Goal: Task Accomplishment & Management: Manage account settings

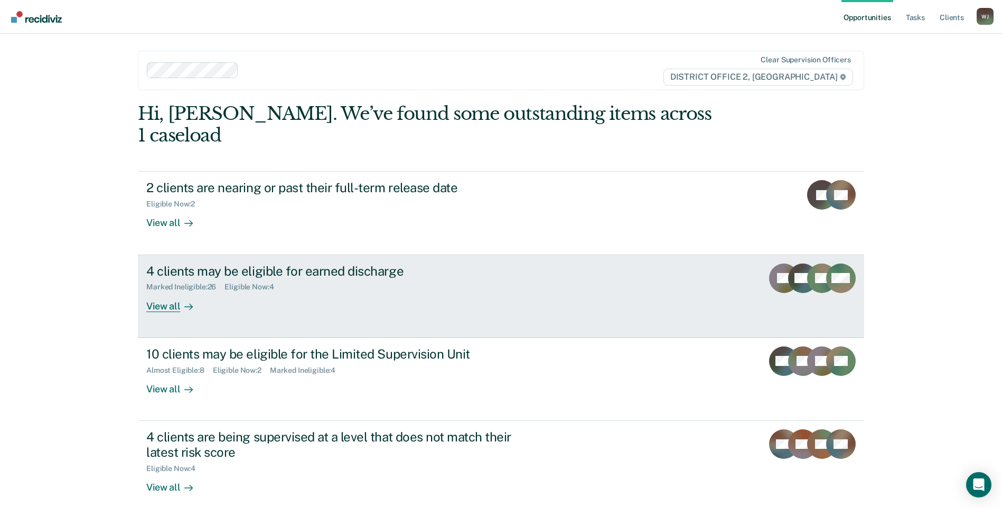
click at [166, 292] on div "View all" at bounding box center [175, 302] width 59 height 21
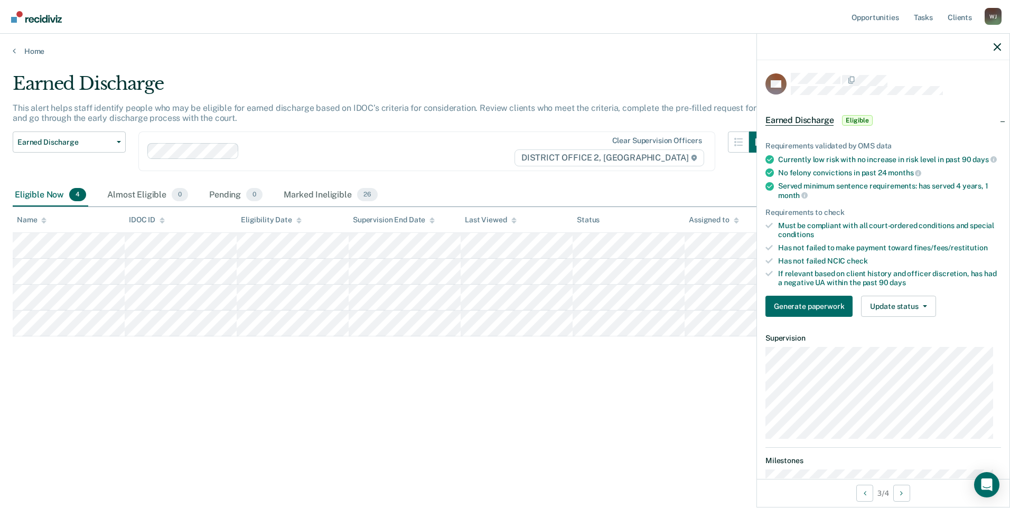
click at [1004, 47] on div at bounding box center [883, 47] width 252 height 26
click at [994, 45] on icon "button" at bounding box center [997, 46] width 7 height 7
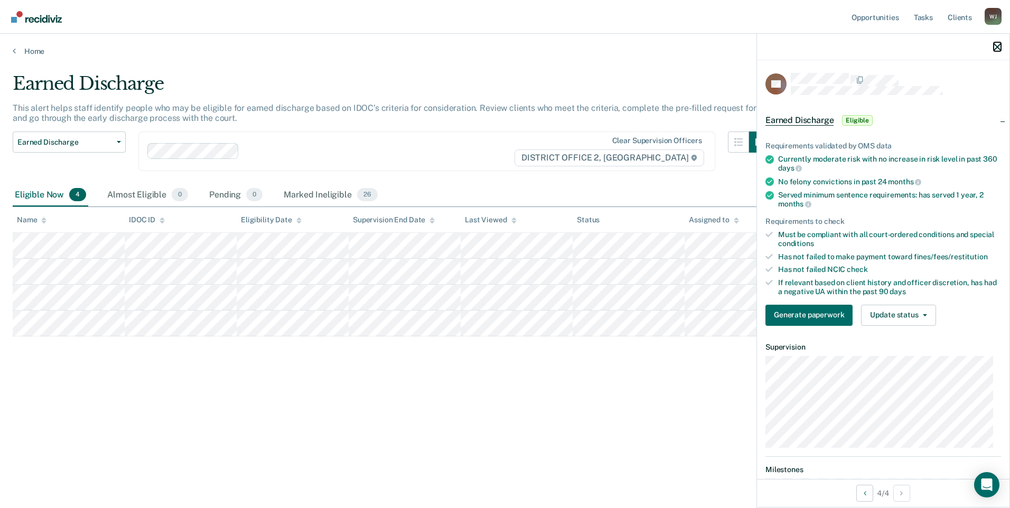
click at [995, 46] on icon "button" at bounding box center [997, 46] width 7 height 7
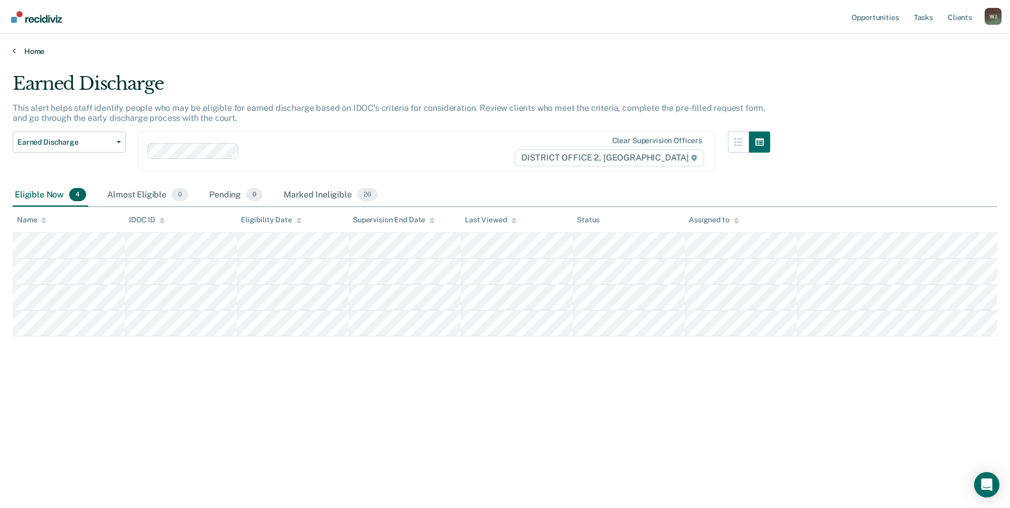
click at [14, 46] on icon at bounding box center [14, 50] width 3 height 8
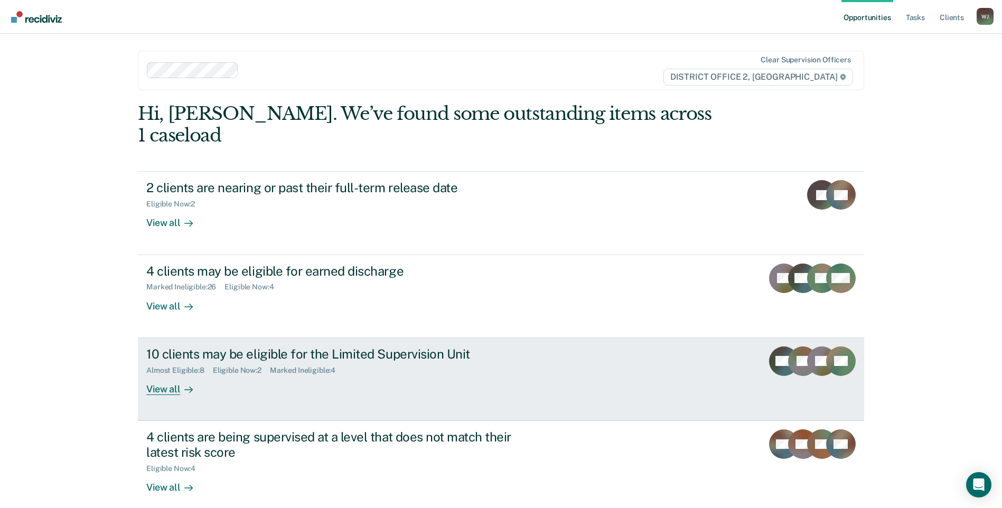
click at [164, 378] on link "10 clients may be eligible for the Limited Supervision Unit Almost Eligible : 8…" at bounding box center [501, 379] width 726 height 83
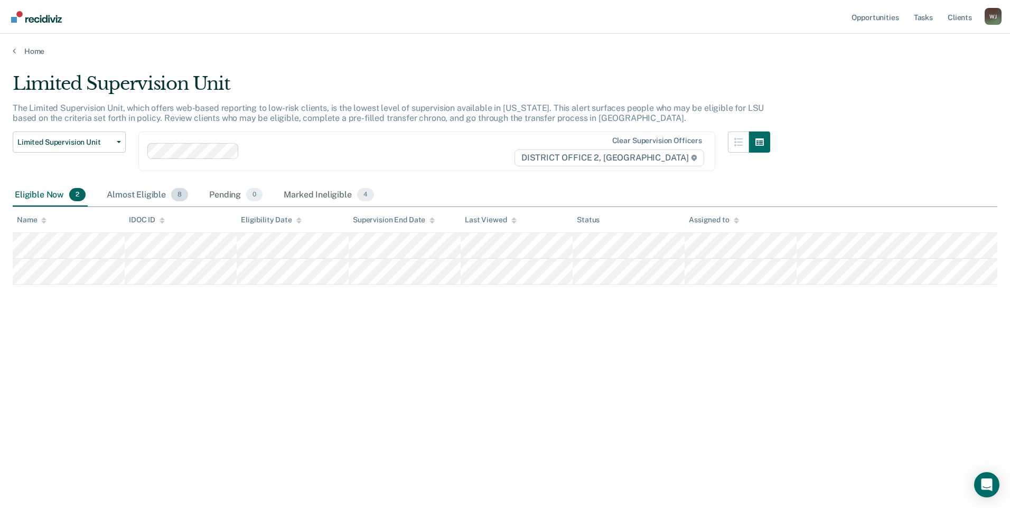
click at [120, 189] on div "Almost Eligible 8" at bounding box center [148, 195] width 86 height 23
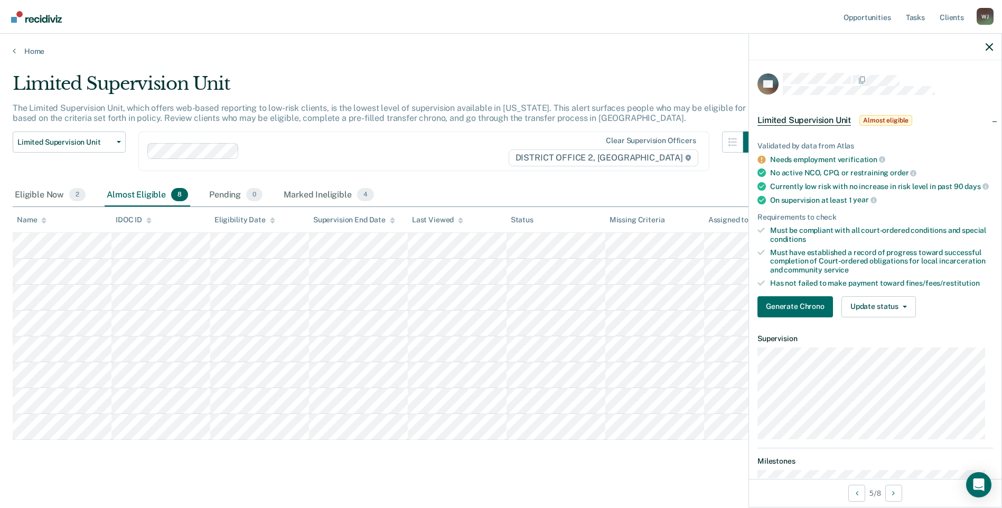
click at [985, 45] on div at bounding box center [875, 47] width 252 height 26
click at [986, 50] on icon "button" at bounding box center [989, 46] width 7 height 7
click at [988, 42] on button "button" at bounding box center [989, 46] width 7 height 9
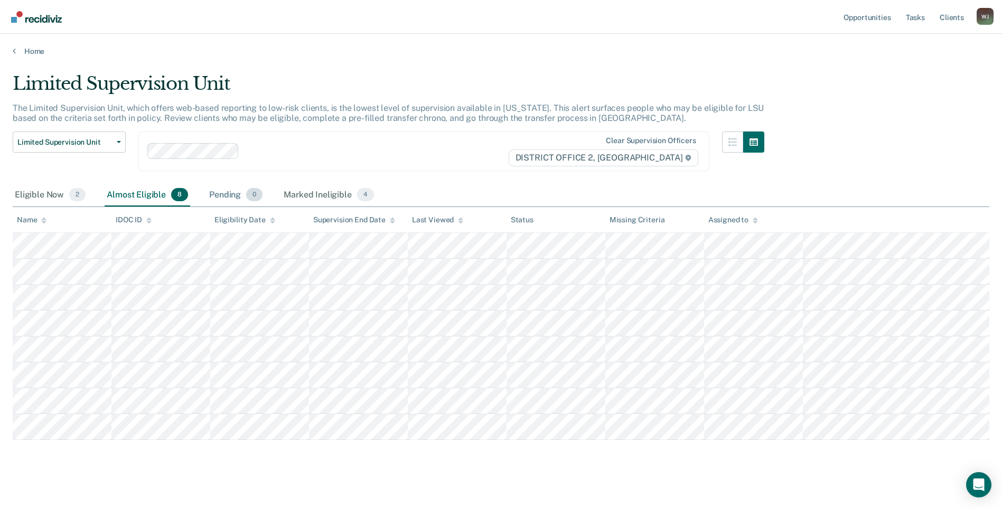
click at [224, 192] on div "Pending 0" at bounding box center [236, 195] width 58 height 23
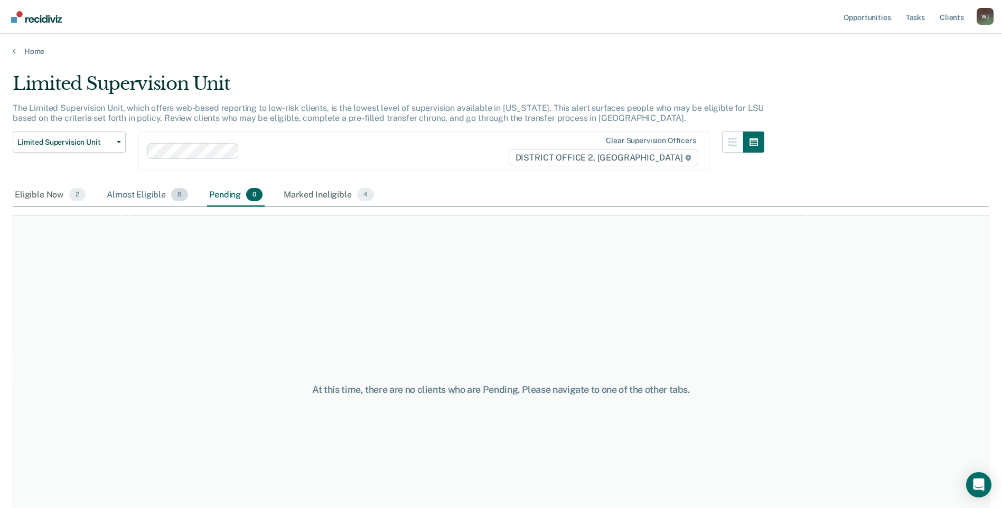
click at [134, 197] on div "Almost Eligible 8" at bounding box center [148, 195] width 86 height 23
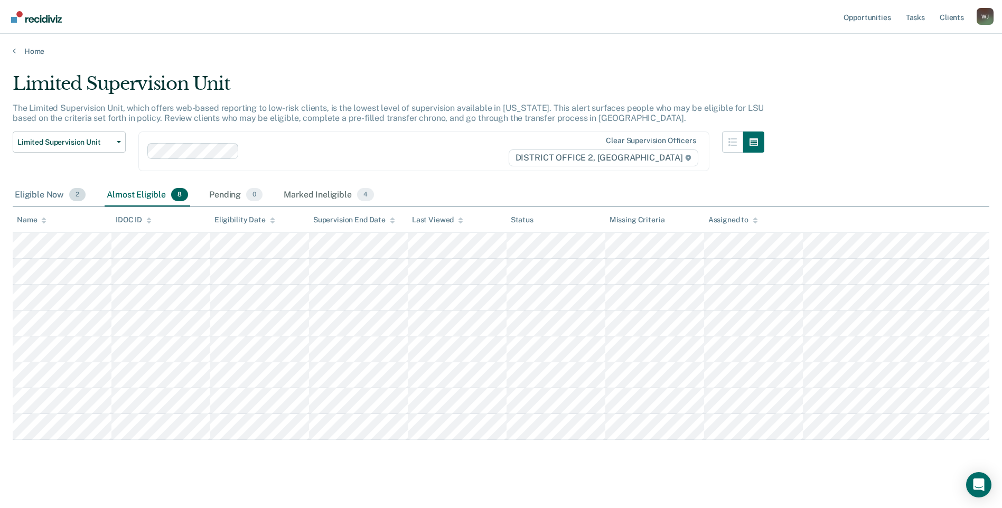
click at [52, 188] on div "Eligible Now 2" at bounding box center [50, 195] width 75 height 23
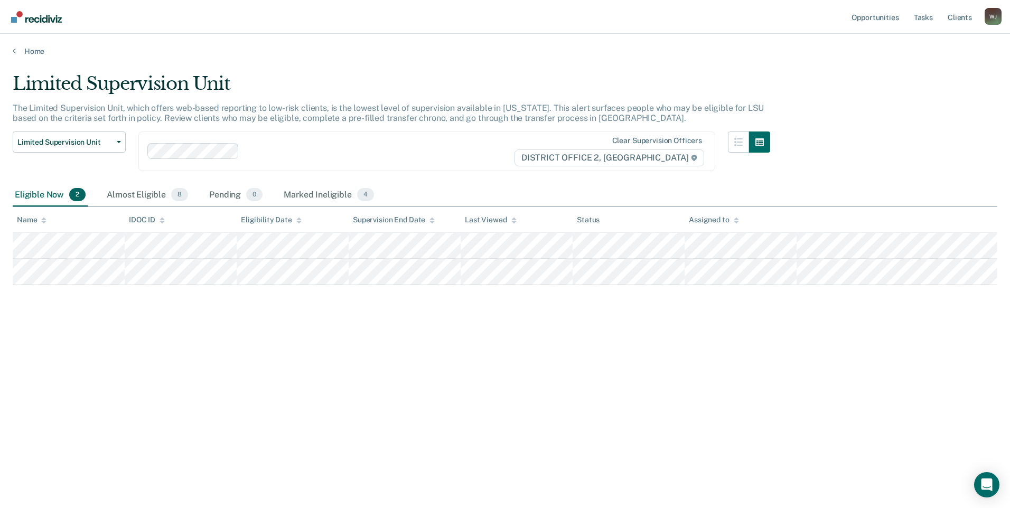
click at [99, 188] on div "Eligible Now 2 Almost Eligible 8 Pending 0 Marked Ineligible 4" at bounding box center [194, 195] width 363 height 23
click at [128, 193] on div "Almost Eligible 8" at bounding box center [148, 195] width 86 height 23
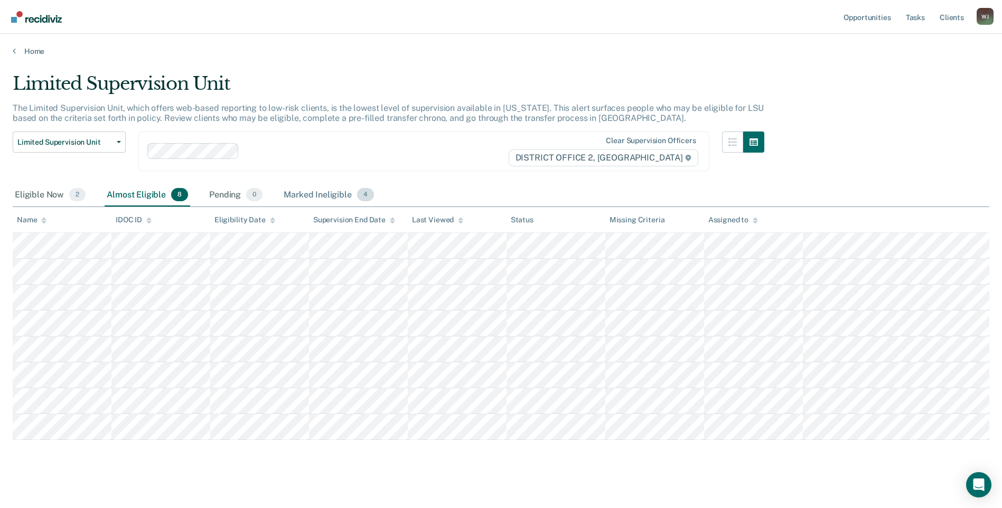
click at [330, 189] on div "Marked Ineligible 4" at bounding box center [329, 195] width 95 height 23
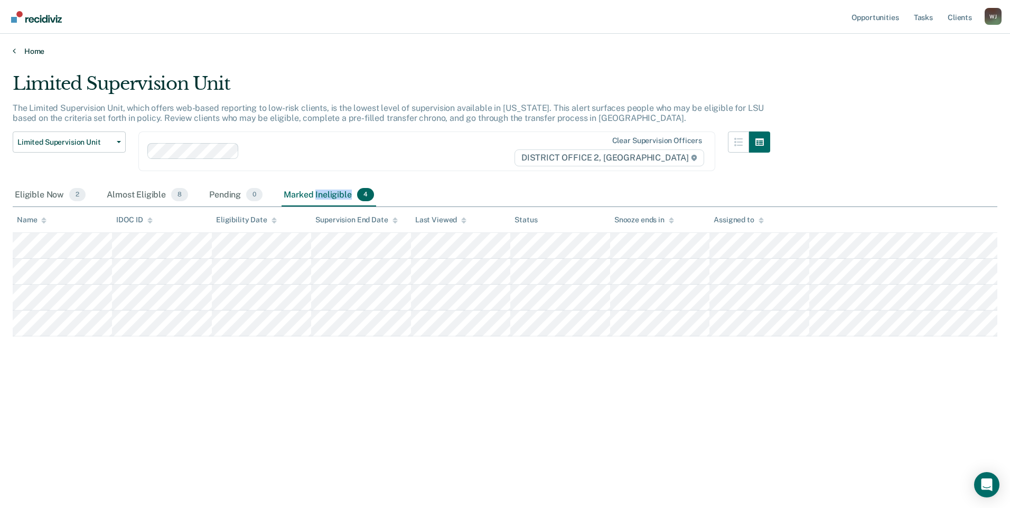
click at [18, 54] on link "Home" at bounding box center [505, 51] width 985 height 10
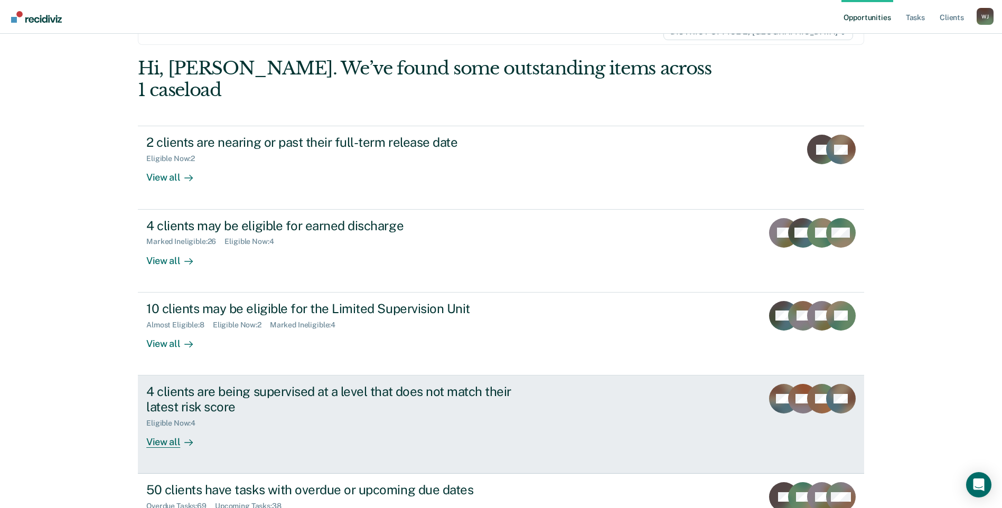
scroll to position [115, 0]
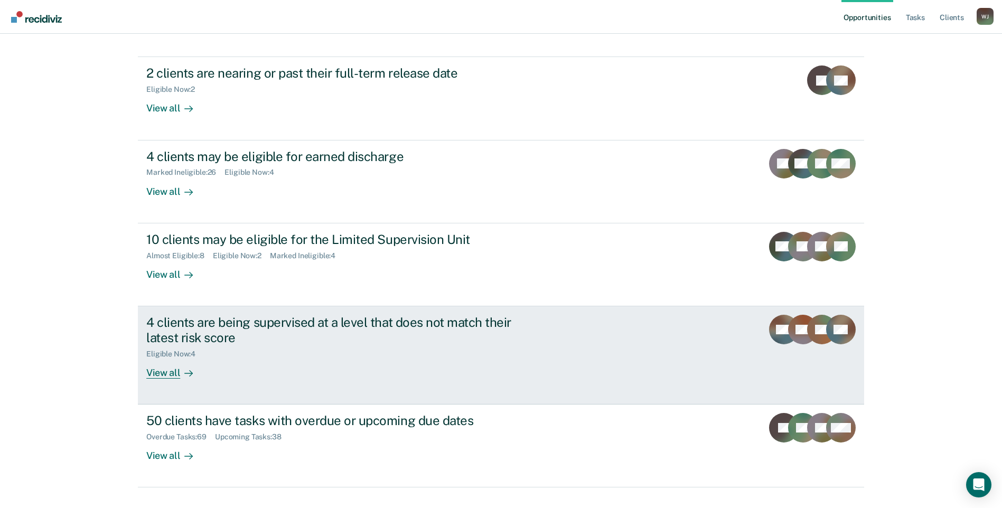
click at [165, 358] on div "View all" at bounding box center [175, 368] width 59 height 21
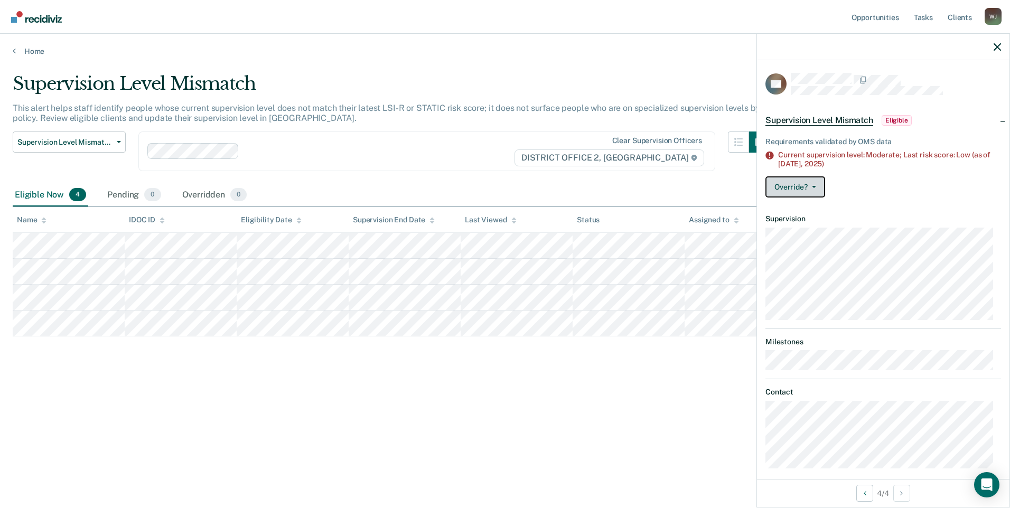
click at [813, 183] on button "Override?" at bounding box center [795, 186] width 60 height 21
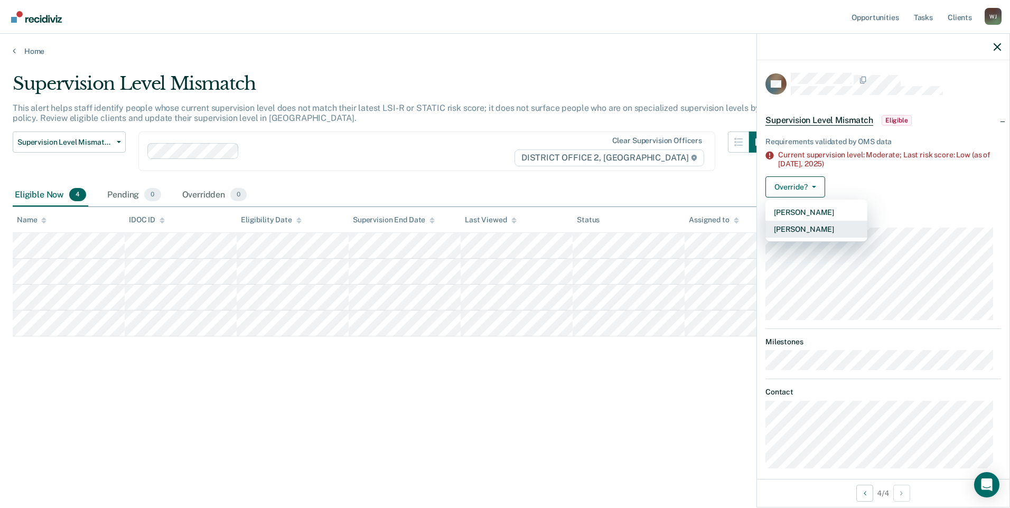
click at [809, 229] on button "[PERSON_NAME]" at bounding box center [816, 229] width 102 height 17
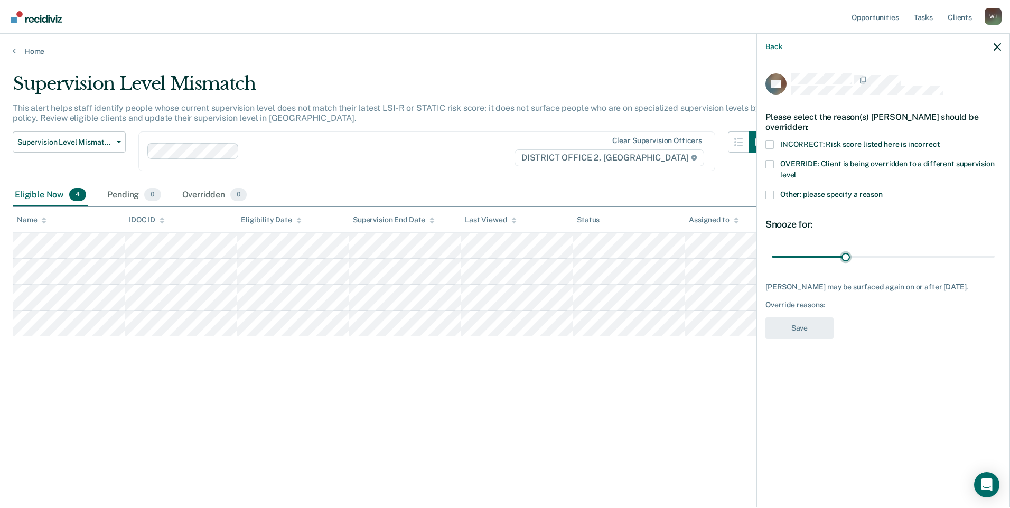
click at [846, 255] on input "range" at bounding box center [883, 256] width 223 height 18
drag, startPoint x: 846, startPoint y: 255, endPoint x: 1012, endPoint y: 272, distance: 166.1
type input "90"
click at [995, 266] on input "range" at bounding box center [883, 256] width 223 height 18
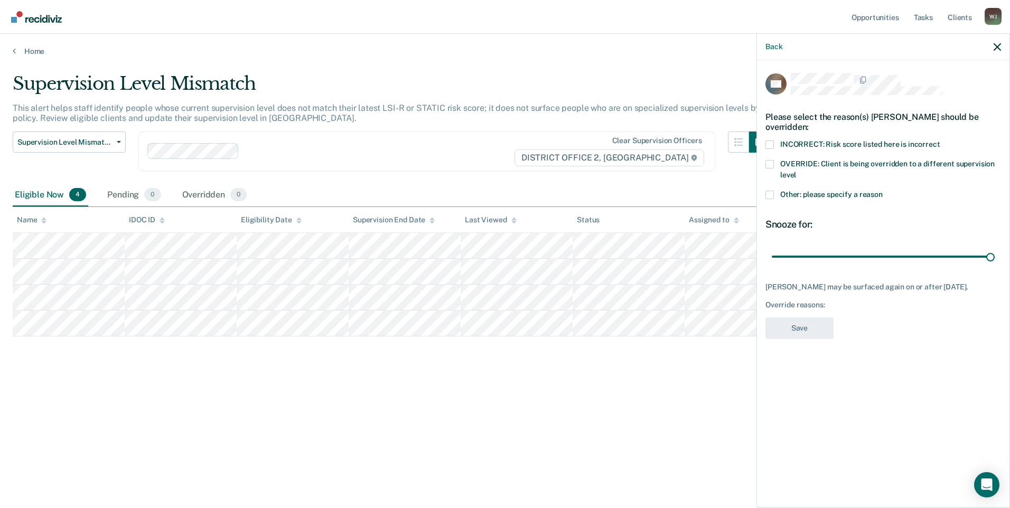
click at [574, 388] on div "Supervision Level Mismatch This alert helps staff identify people whose current…" at bounding box center [505, 251] width 985 height 356
click at [575, 387] on div "Supervision Level Mismatch This alert helps staff identify people whose current…" at bounding box center [505, 251] width 985 height 356
click at [999, 48] on icon "button" at bounding box center [997, 46] width 7 height 7
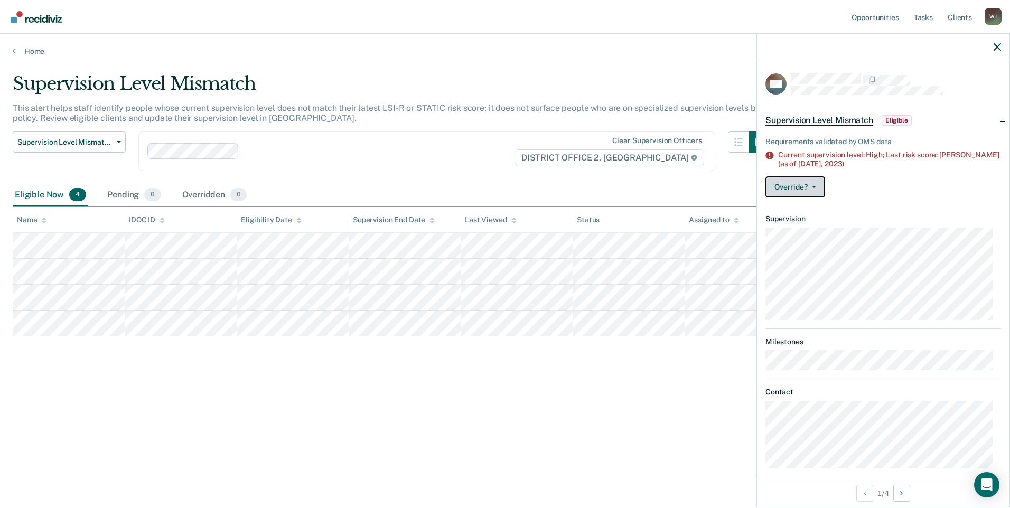
click at [818, 182] on button "Override?" at bounding box center [795, 186] width 60 height 21
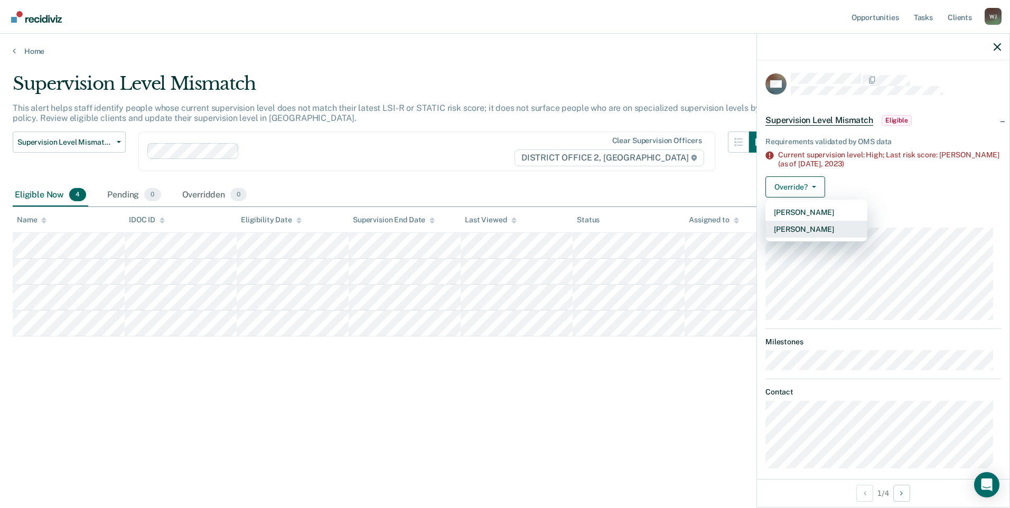
click at [812, 223] on button "[PERSON_NAME]" at bounding box center [816, 229] width 102 height 17
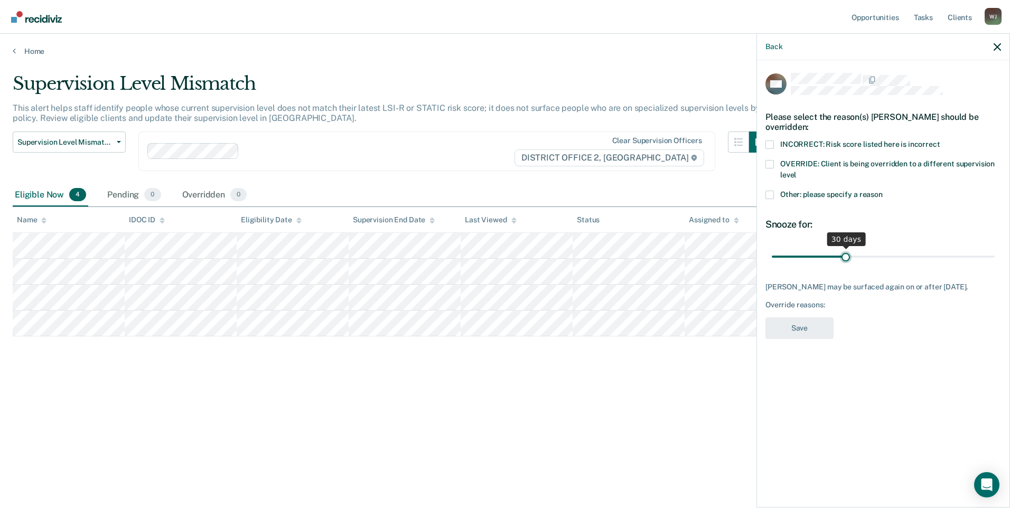
click at [848, 254] on input "range" at bounding box center [883, 256] width 223 height 18
drag, startPoint x: 848, startPoint y: 254, endPoint x: 1012, endPoint y: 254, distance: 163.2
type input "90"
click at [995, 254] on input "range" at bounding box center [883, 256] width 223 height 18
click at [771, 194] on span at bounding box center [769, 195] width 8 height 8
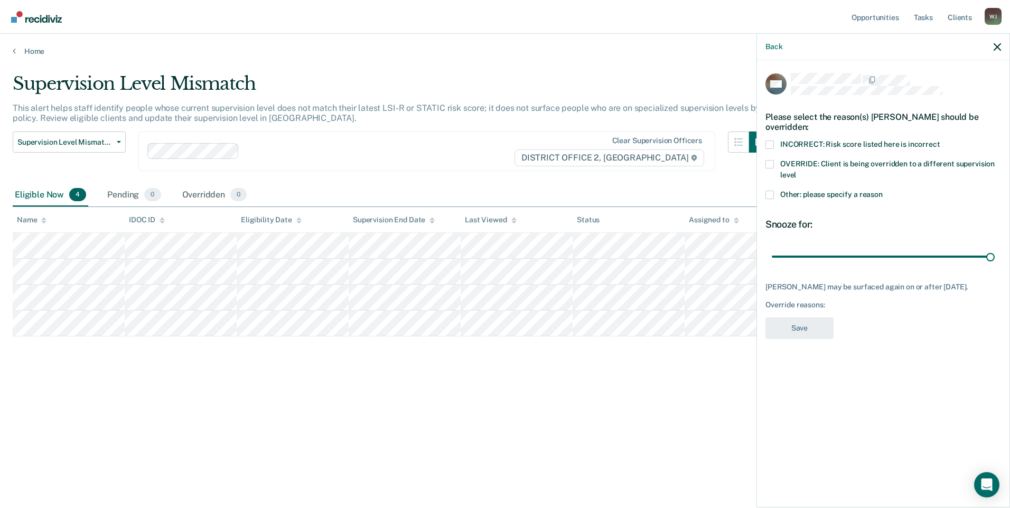
click at [883, 191] on input "Other: please specify a reason" at bounding box center [883, 191] width 0 height 0
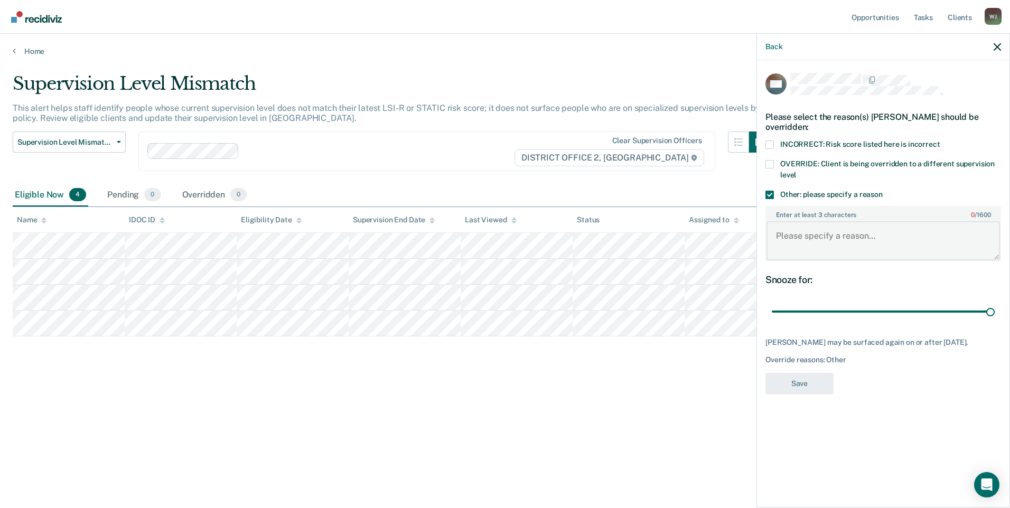
click at [817, 246] on textarea "Enter at least 3 characters 0 / 1600" at bounding box center [882, 240] width 233 height 39
type textarea "o"
type textarea "per stable"
click at [804, 389] on button "Save" at bounding box center [799, 384] width 68 height 22
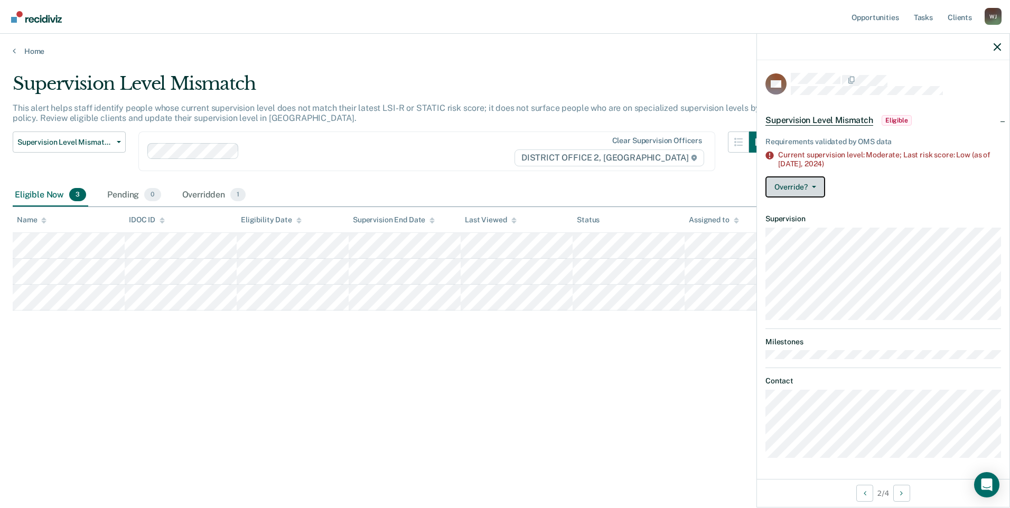
click at [817, 190] on button "Override?" at bounding box center [795, 186] width 60 height 21
click at [817, 188] on button "Override?" at bounding box center [795, 186] width 60 height 21
click at [546, 390] on div "Supervision Level Mismatch This alert helps staff identify people whose current…" at bounding box center [505, 251] width 985 height 356
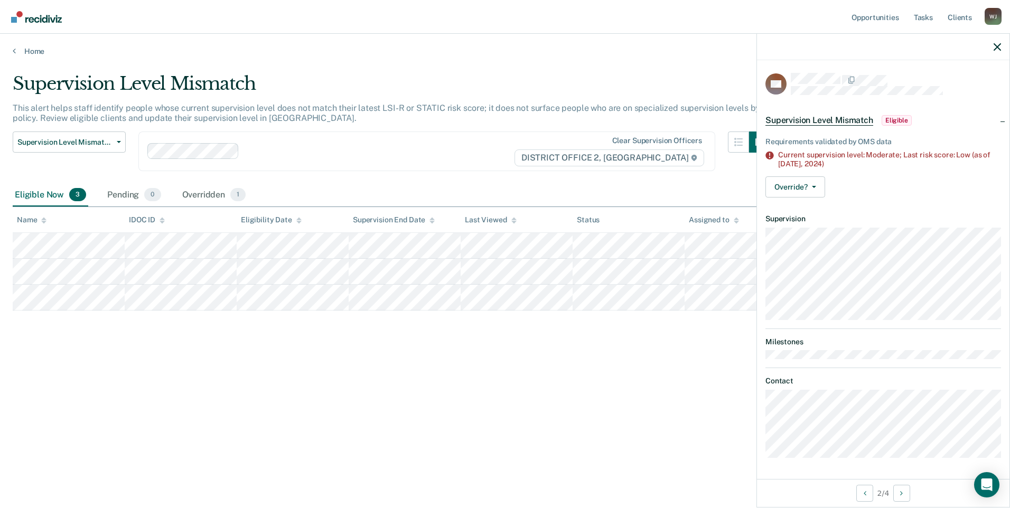
click at [1001, 45] on div at bounding box center [883, 47] width 252 height 26
click at [995, 48] on icon "button" at bounding box center [997, 46] width 7 height 7
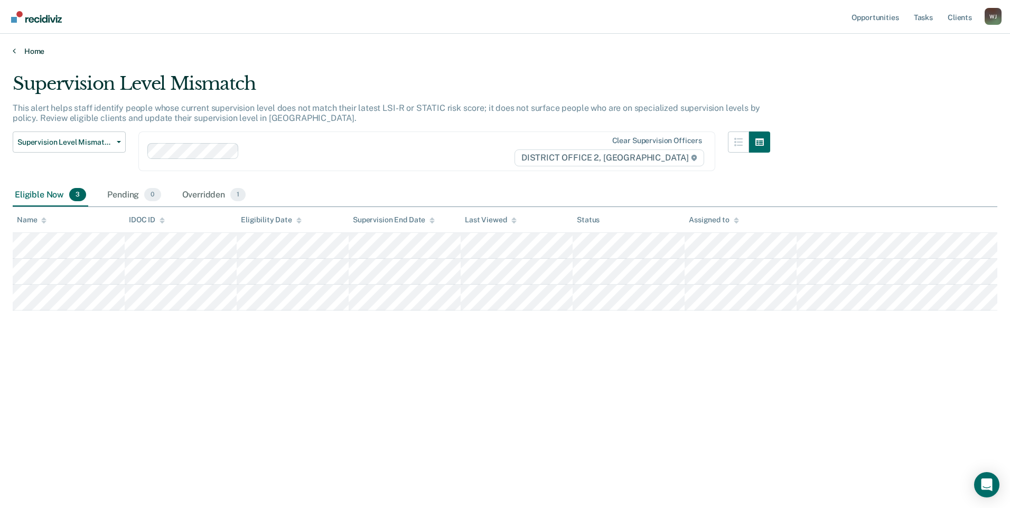
click at [15, 50] on icon at bounding box center [14, 50] width 3 height 8
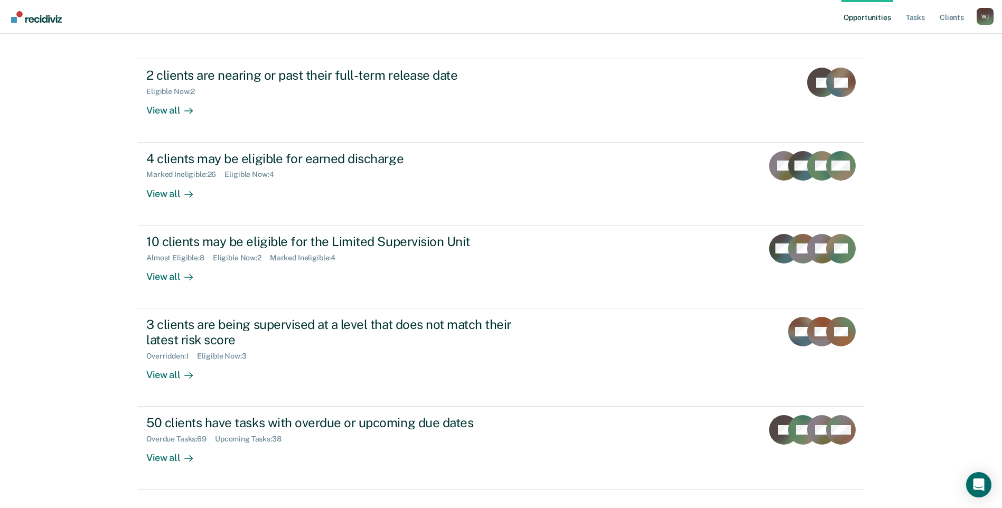
scroll to position [115, 0]
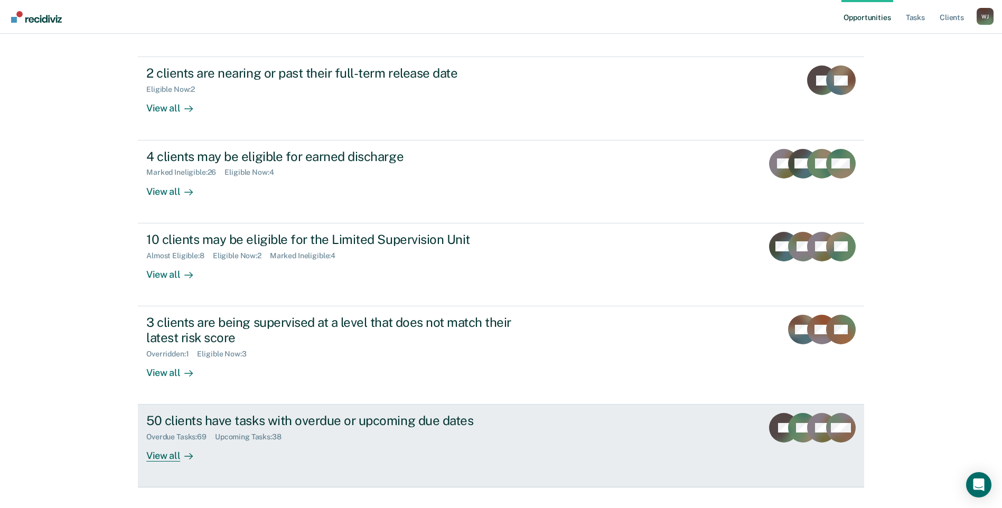
click at [148, 442] on link "50 clients have tasks with overdue or upcoming due dates Overdue Tasks : 69 Upc…" at bounding box center [501, 446] width 726 height 83
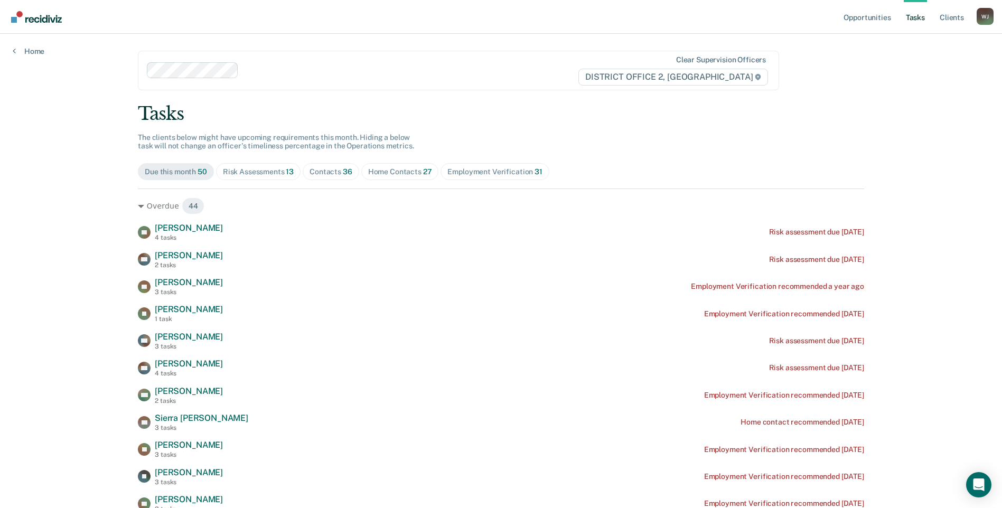
click at [344, 168] on span "36" at bounding box center [348, 171] width 10 height 8
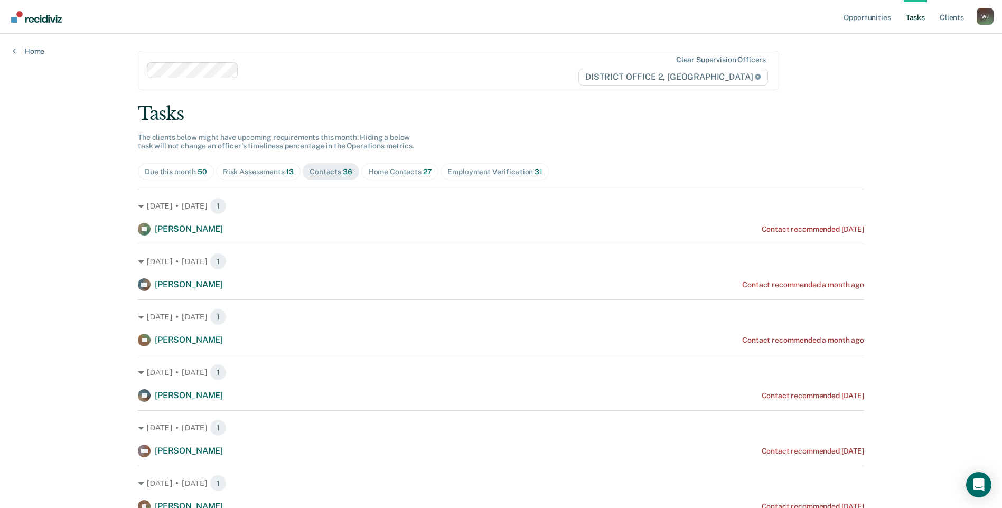
click at [372, 175] on div "Home Contacts 27" at bounding box center [400, 171] width 64 height 9
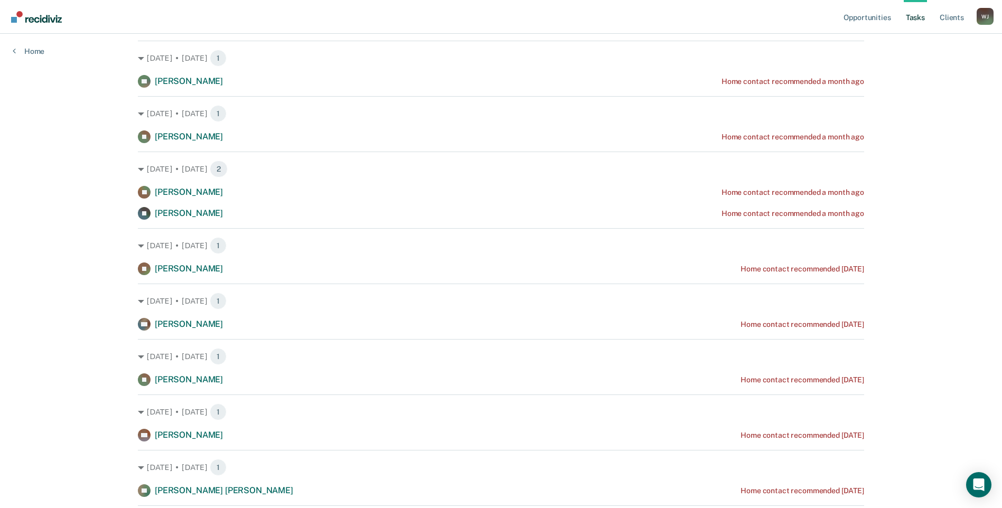
scroll to position [423, 0]
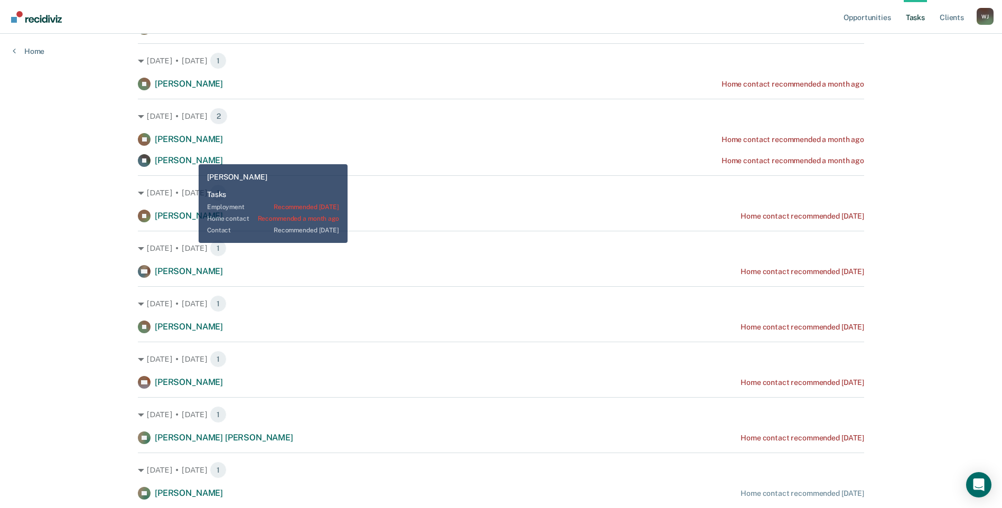
click at [191, 156] on span "[PERSON_NAME]" at bounding box center [189, 160] width 68 height 10
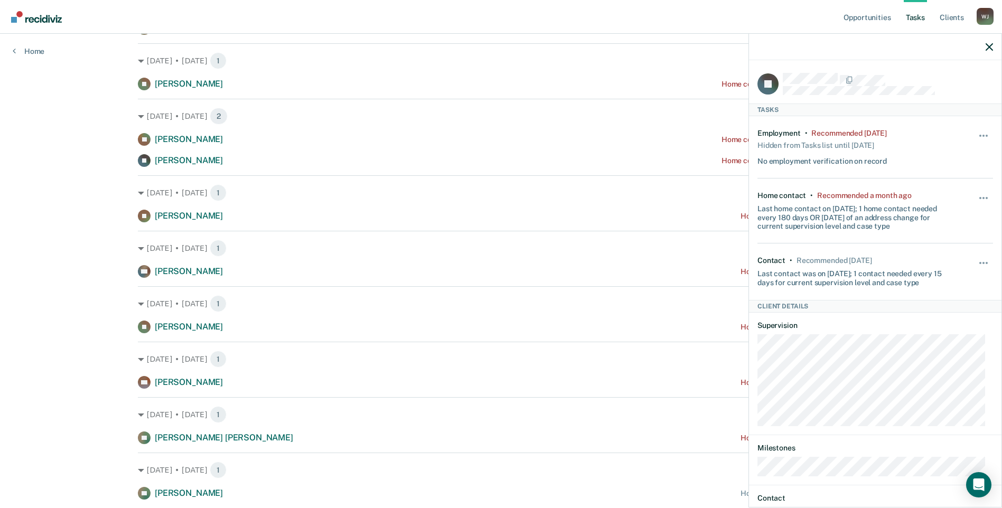
click at [979, 192] on div "Hide from tasks list for... 7 days 30 days 90 days" at bounding box center [984, 211] width 18 height 40
click at [977, 195] on button "button" at bounding box center [984, 203] width 18 height 17
click at [949, 285] on button "90 days" at bounding box center [955, 282] width 76 height 17
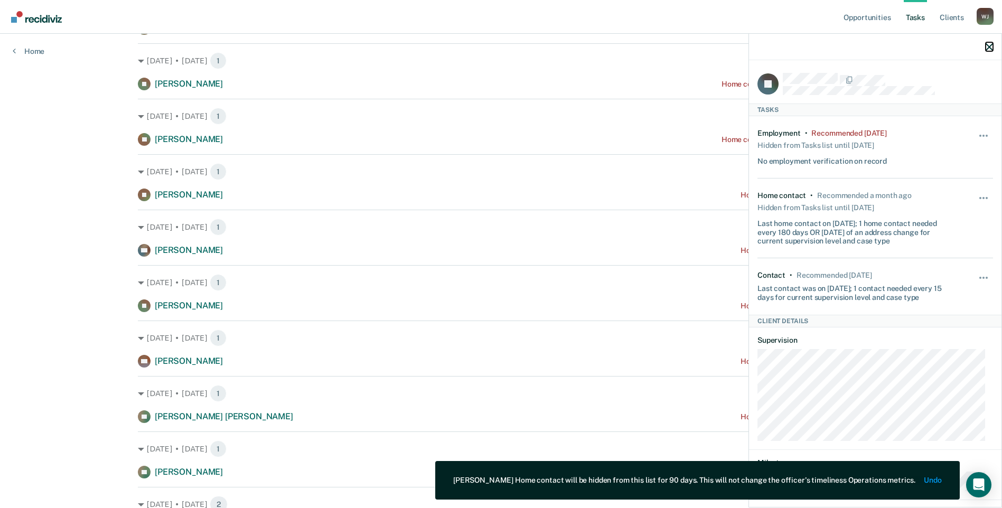
click at [988, 49] on icon "button" at bounding box center [989, 46] width 7 height 7
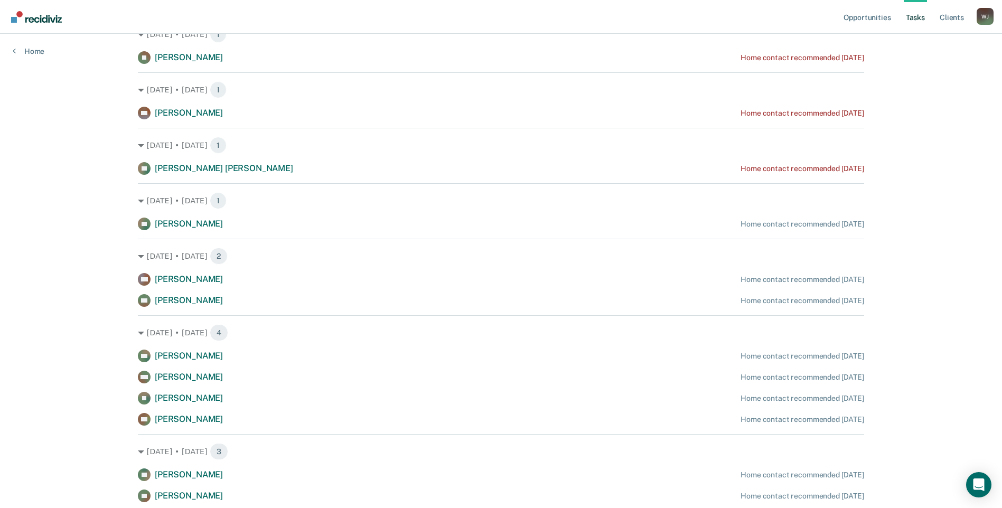
scroll to position [687, 0]
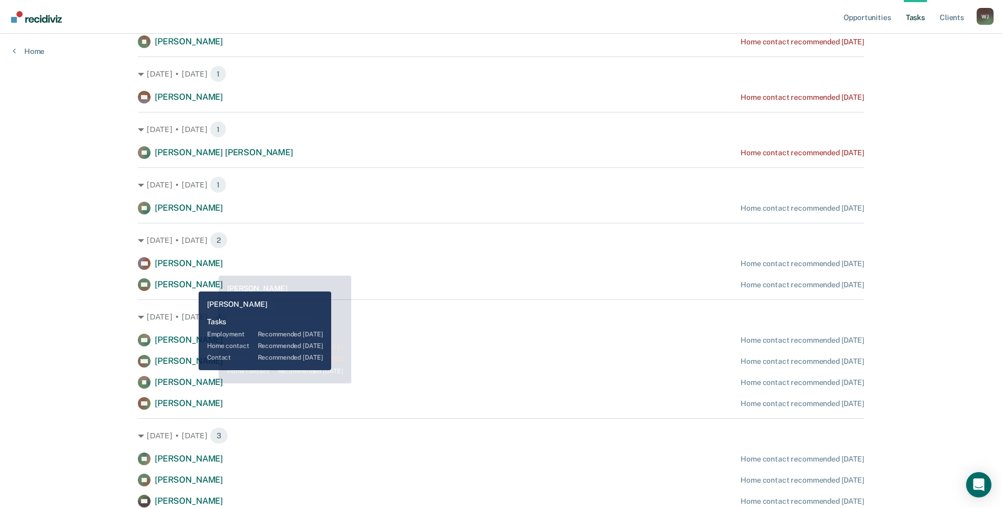
click at [191, 284] on span "[PERSON_NAME]" at bounding box center [189, 284] width 68 height 10
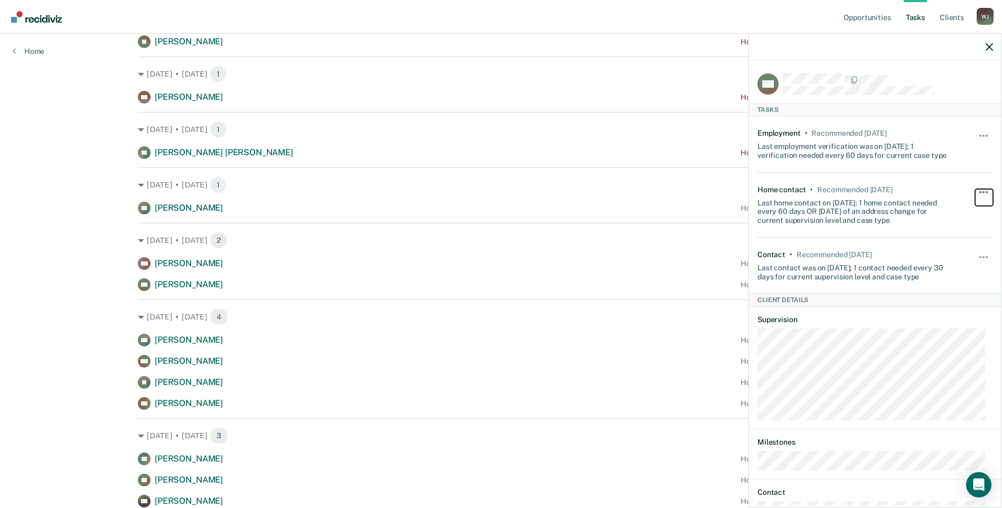
click at [978, 189] on button "button" at bounding box center [984, 197] width 18 height 17
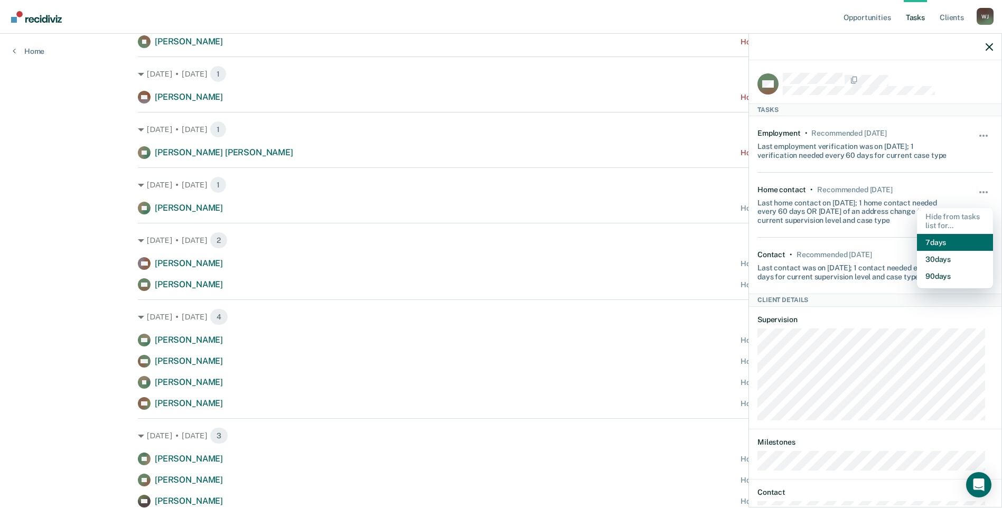
click at [958, 242] on button "7 days" at bounding box center [955, 242] width 76 height 17
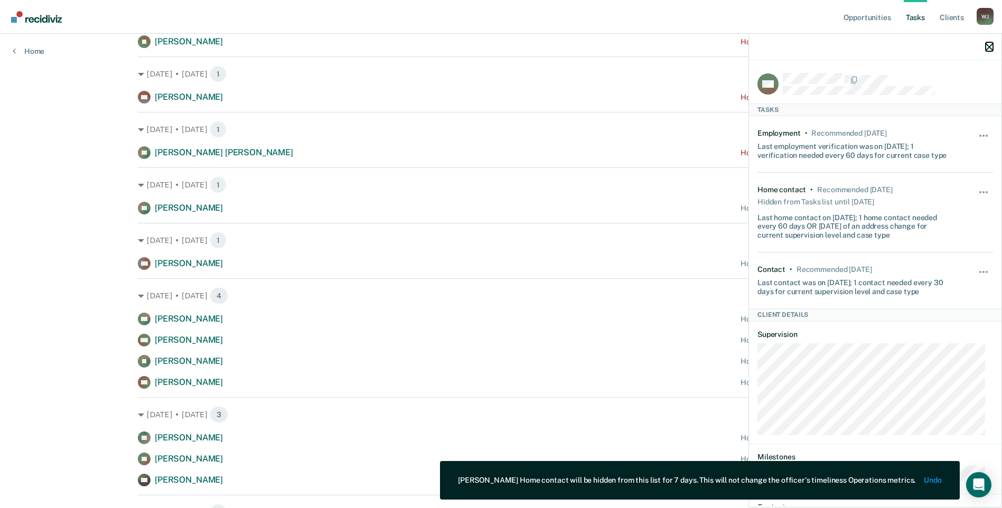
click at [986, 49] on icon "button" at bounding box center [989, 46] width 7 height 7
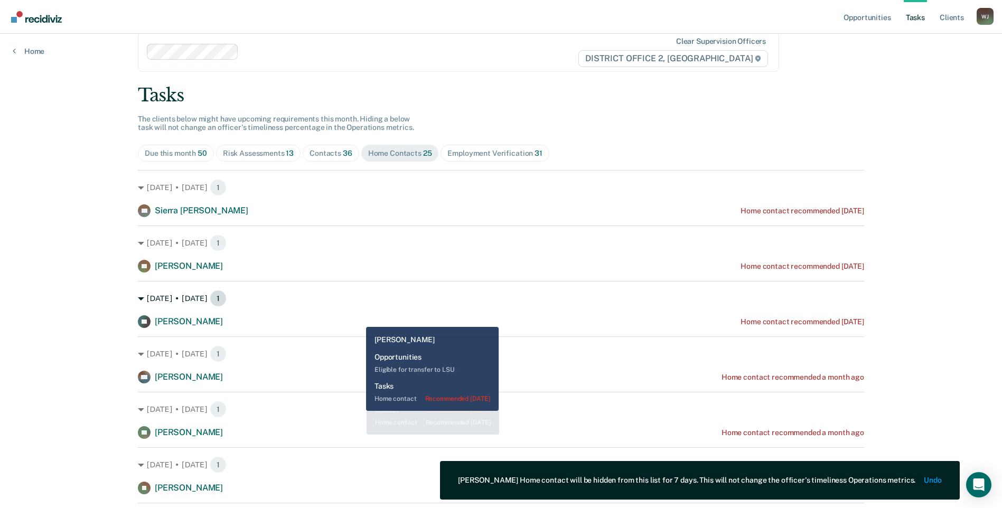
scroll to position [0, 0]
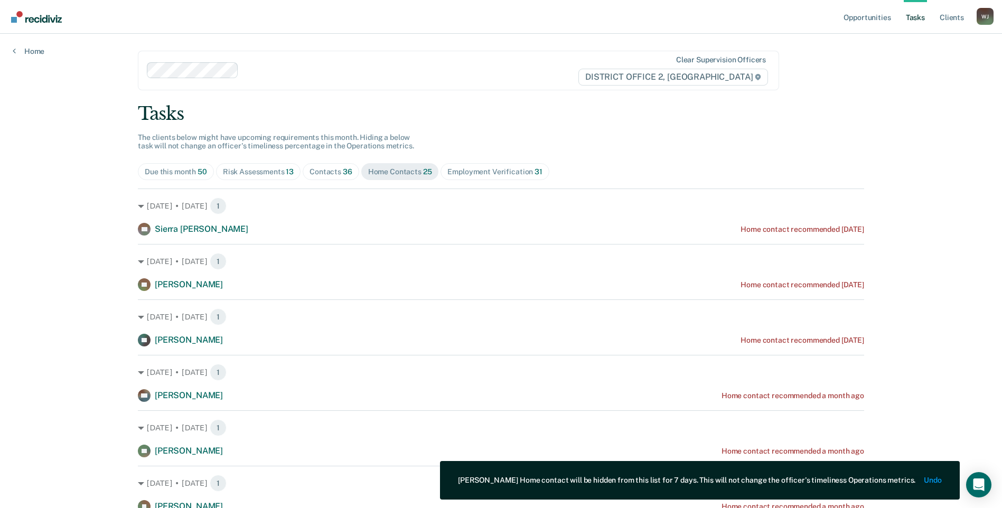
click at [325, 168] on div "Contacts 36" at bounding box center [331, 171] width 43 height 9
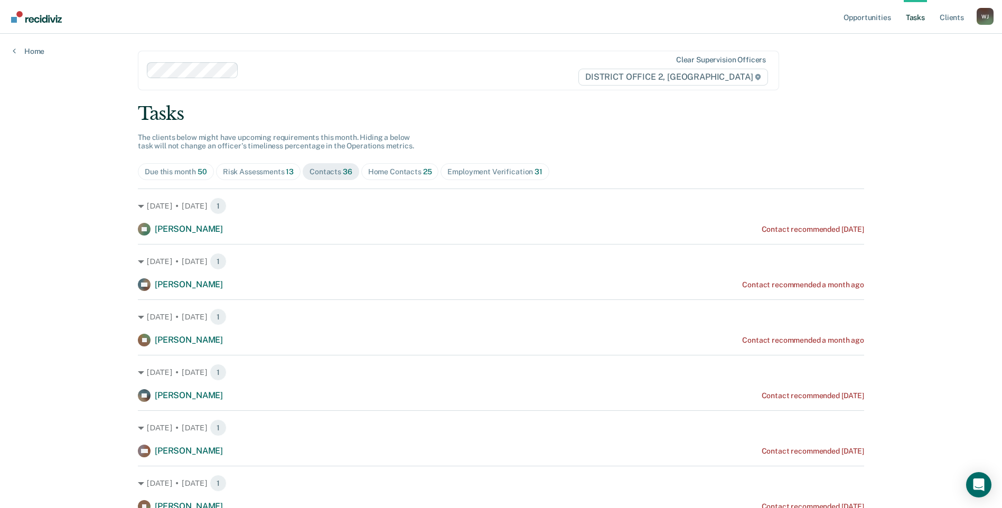
click at [392, 166] on span "Home Contacts 25" at bounding box center [400, 171] width 78 height 17
click at [447, 169] on div "Employment Verification 31" at bounding box center [494, 171] width 95 height 9
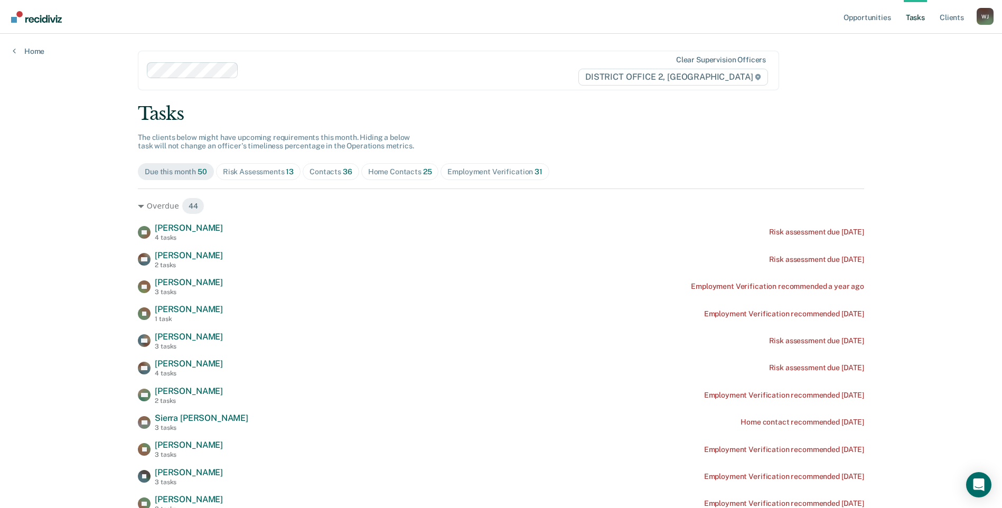
drag, startPoint x: 446, startPoint y: 169, endPoint x: 407, endPoint y: 174, distance: 38.9
click at [408, 174] on div "Home Contacts 25" at bounding box center [400, 171] width 64 height 9
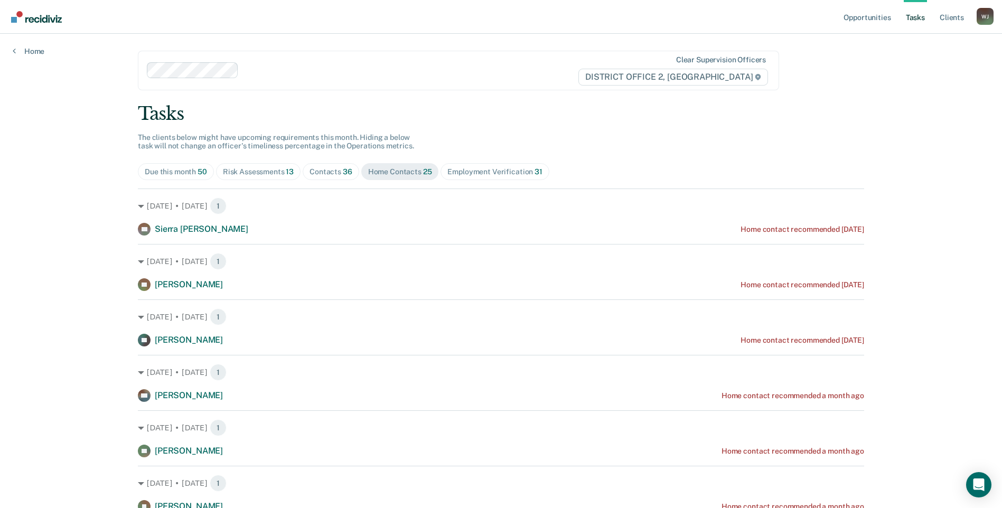
click at [343, 170] on span "36" at bounding box center [348, 171] width 10 height 8
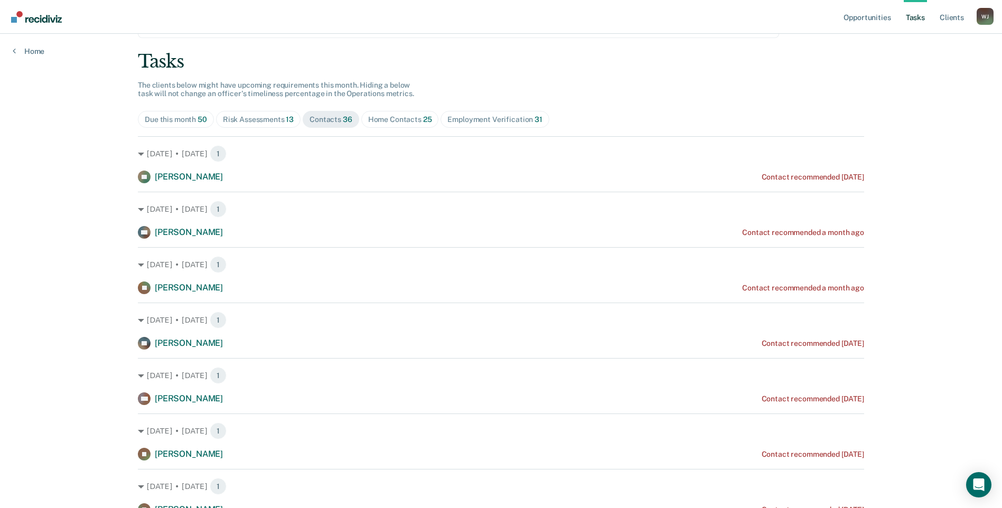
scroll to position [53, 0]
click at [388, 123] on div "Home Contacts 25" at bounding box center [400, 119] width 64 height 9
click at [467, 121] on div "Employment Verification 31" at bounding box center [494, 119] width 95 height 9
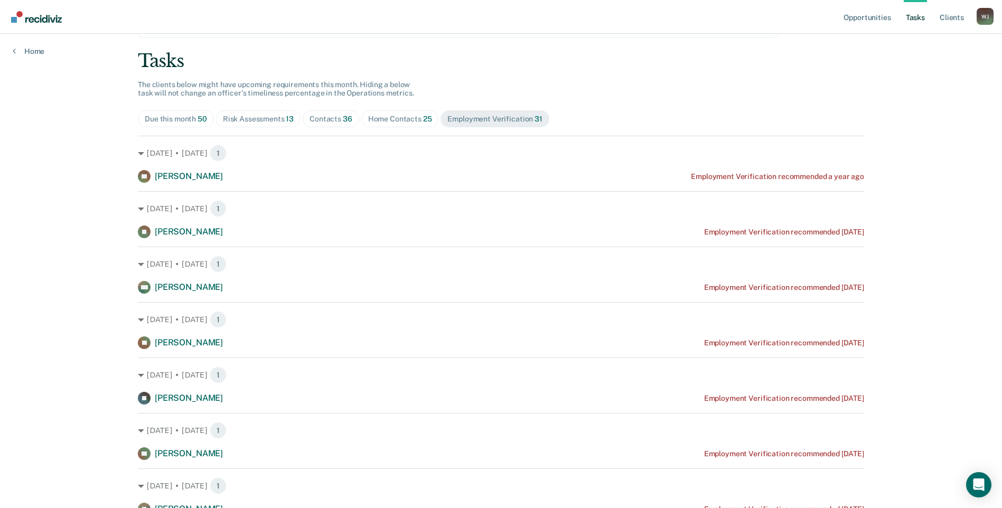
click at [414, 115] on div "Home Contacts 25" at bounding box center [400, 119] width 64 height 9
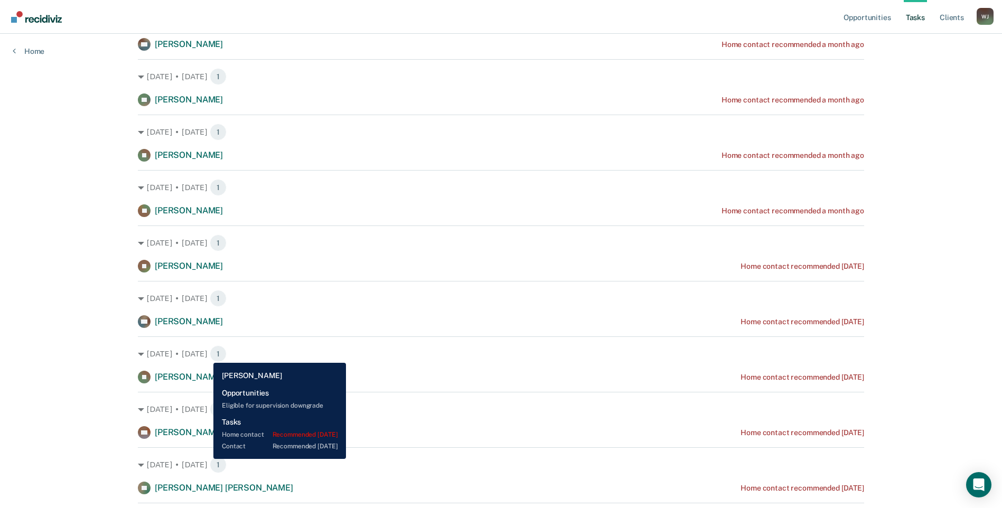
scroll to position [370, 0]
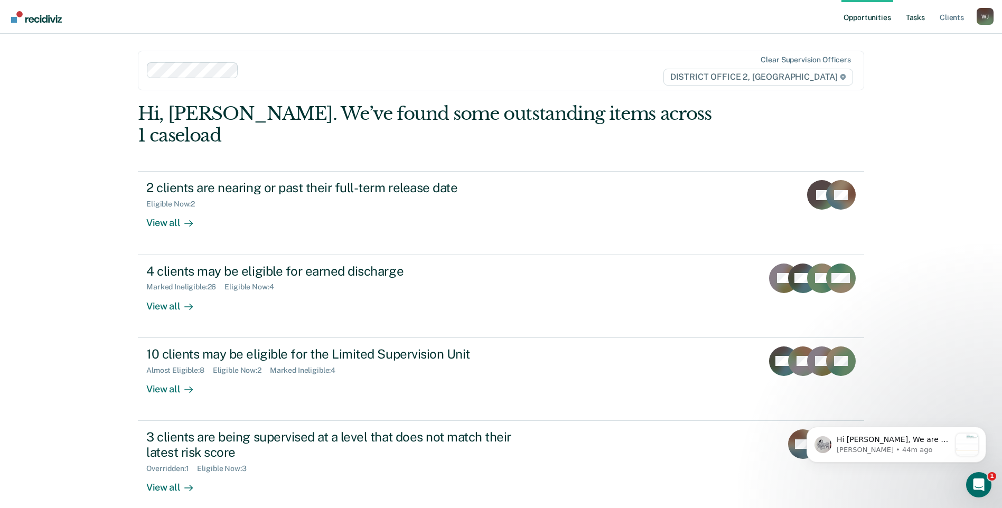
click at [919, 25] on link "Tasks" at bounding box center [915, 17] width 23 height 34
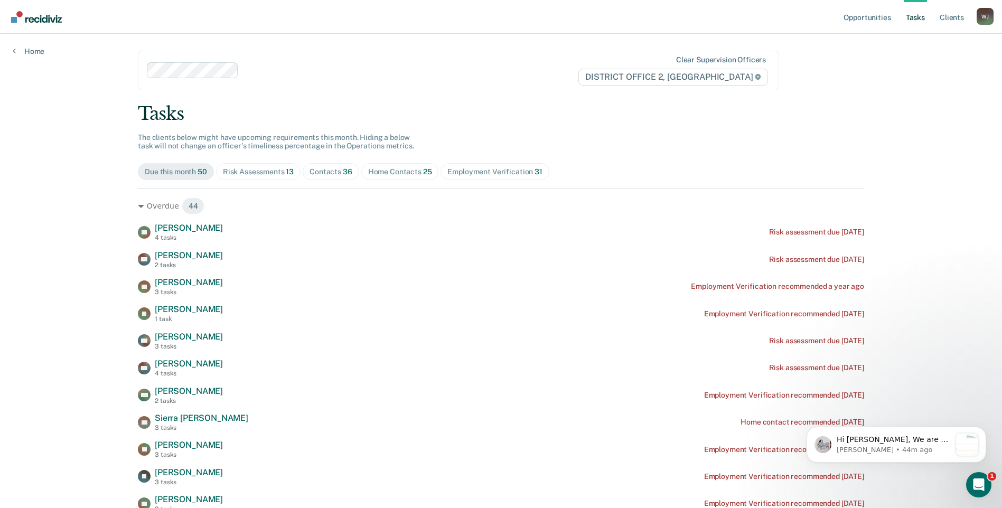
click at [425, 170] on span "25" at bounding box center [427, 171] width 9 height 8
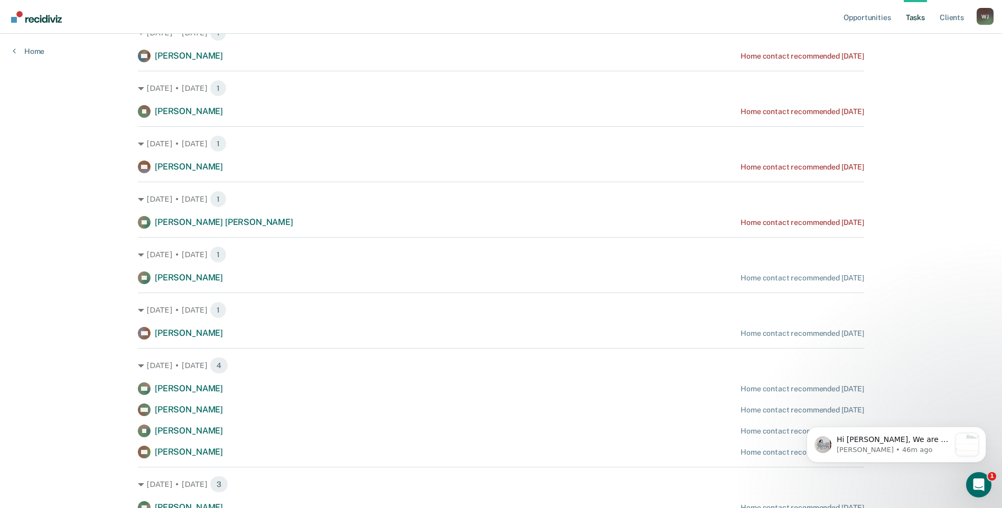
scroll to position [634, 0]
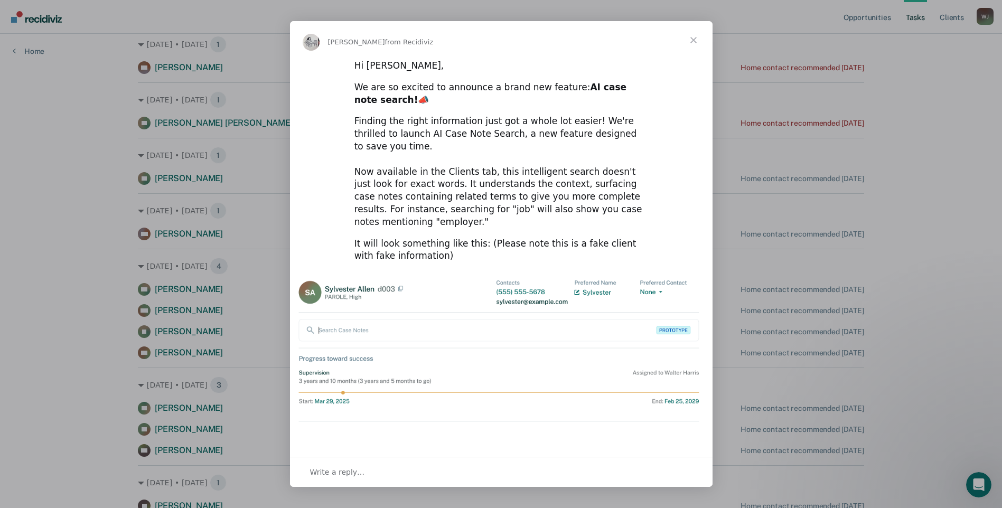
scroll to position [687, 0]
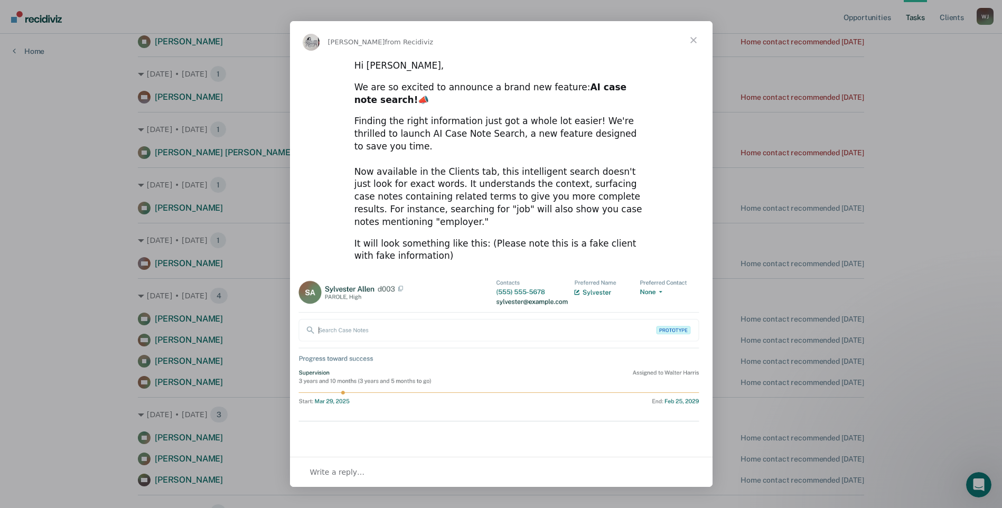
click at [696, 43] on span "Close" at bounding box center [694, 40] width 38 height 38
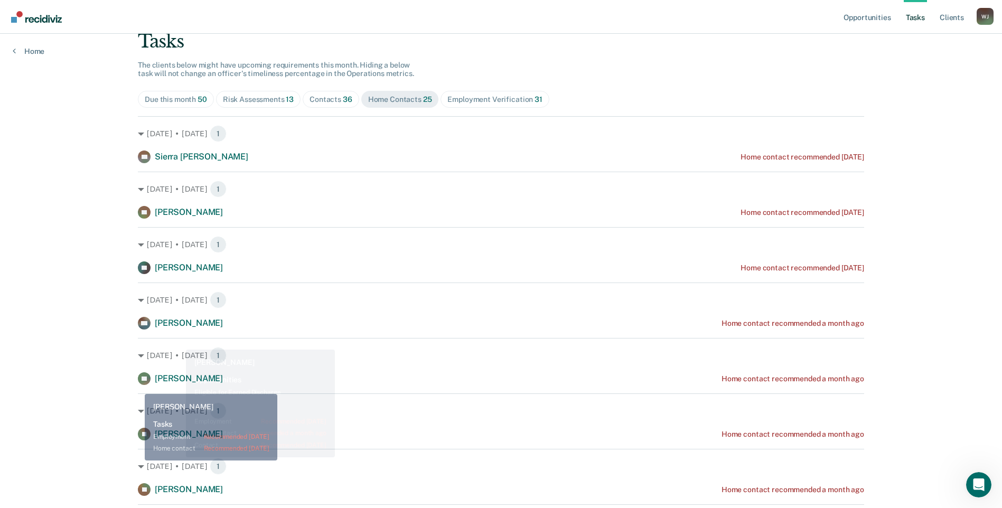
scroll to position [0, 0]
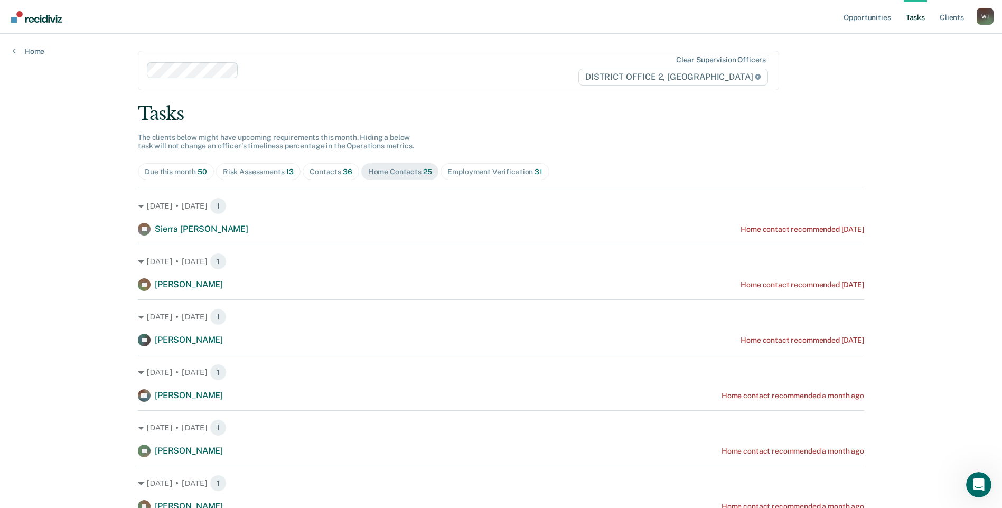
click at [333, 177] on span "Contacts 36" at bounding box center [331, 171] width 57 height 17
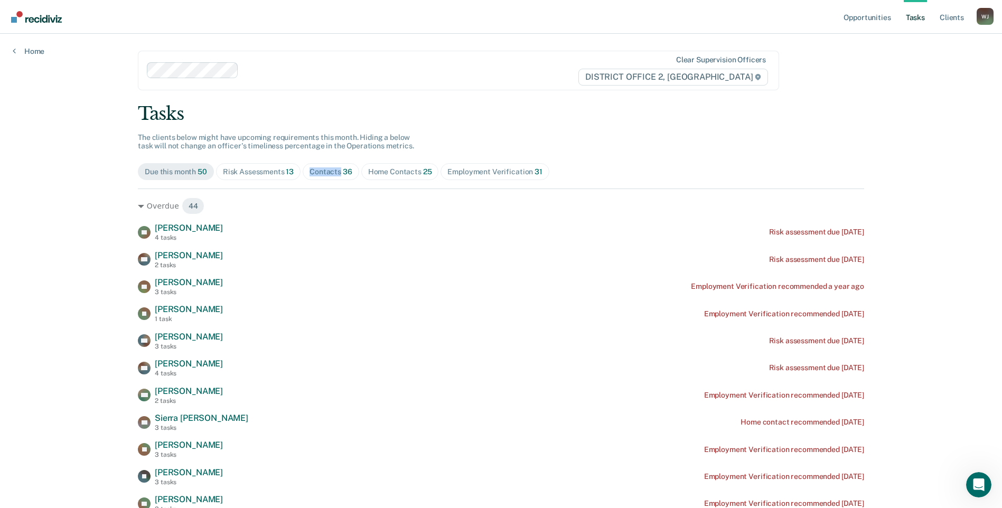
click at [327, 173] on div "Contacts 36" at bounding box center [331, 171] width 43 height 9
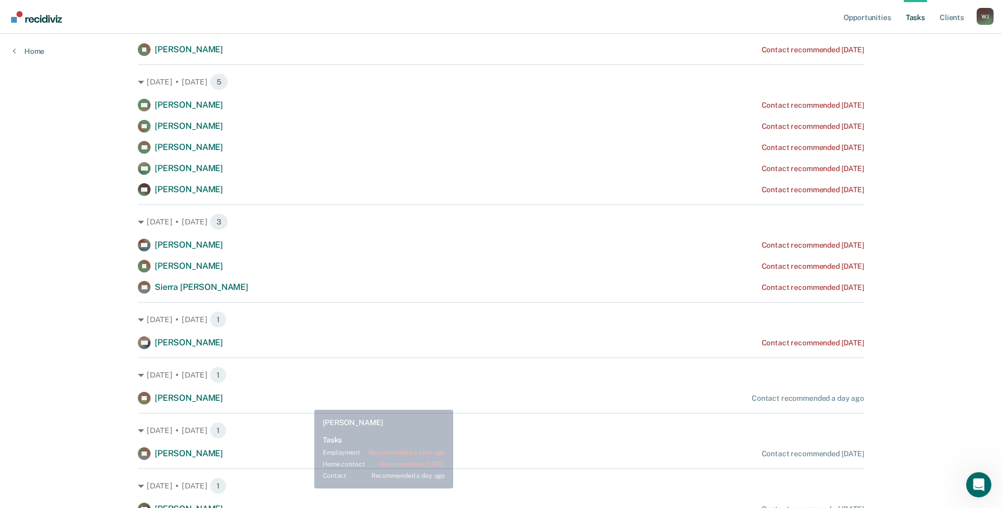
scroll to position [528, 0]
